Goal: Task Accomplishment & Management: Manage account settings

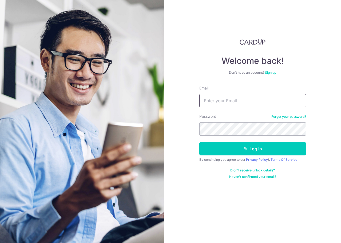
type input "[EMAIL_ADDRESS][DOMAIN_NAME]"
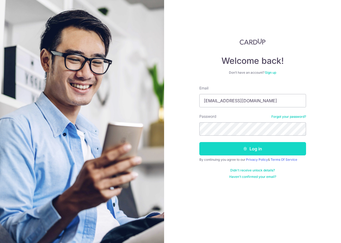
click at [241, 155] on button "Log in" at bounding box center [253, 148] width 107 height 13
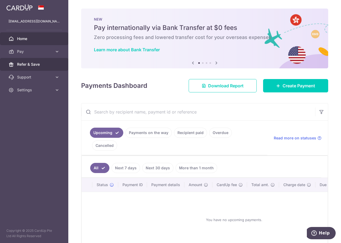
click at [36, 65] on span "Refer & Save" at bounding box center [34, 64] width 35 height 5
